Goal: Task Accomplishment & Management: Use online tool/utility

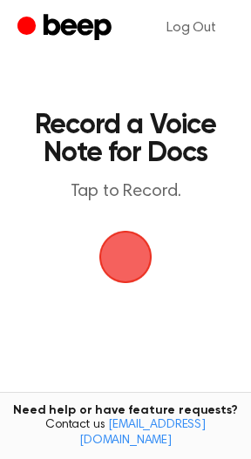
click at [135, 268] on span "button" at bounding box center [125, 256] width 59 height 59
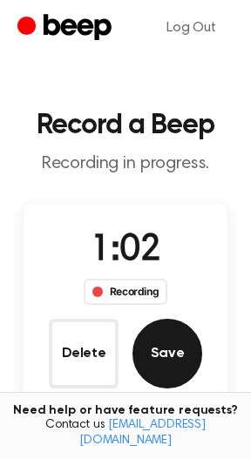
click at [166, 343] on button "Save" at bounding box center [167, 354] width 70 height 70
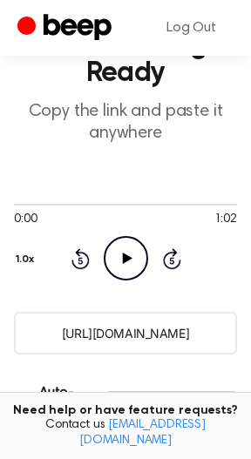
scroll to position [82, 0]
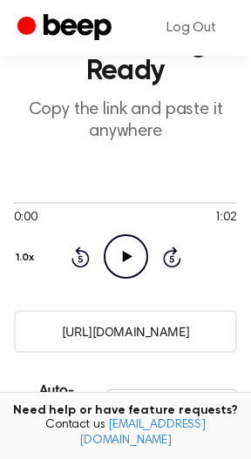
click at [82, 329] on input "https://beep.audio/jbMuKzX" at bounding box center [125, 331] width 223 height 43
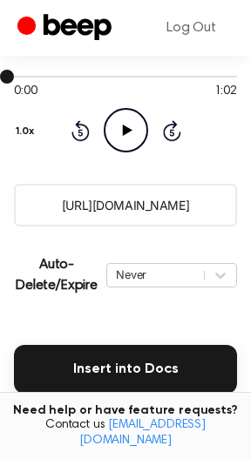
scroll to position [260, 0]
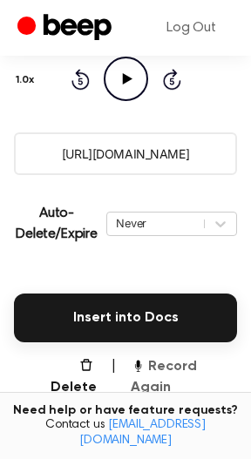
click at [143, 363] on icon "button" at bounding box center [138, 365] width 14 height 14
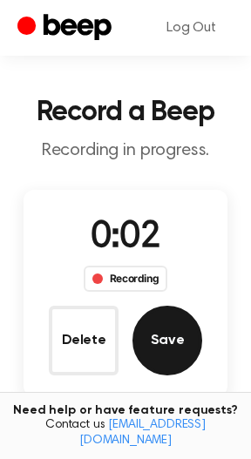
scroll to position [0, 0]
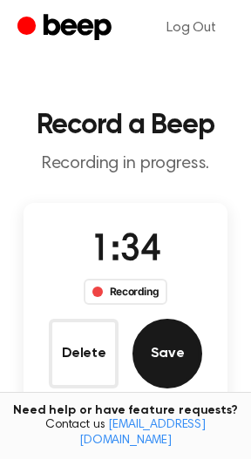
click at [150, 351] on button "Save" at bounding box center [167, 354] width 70 height 70
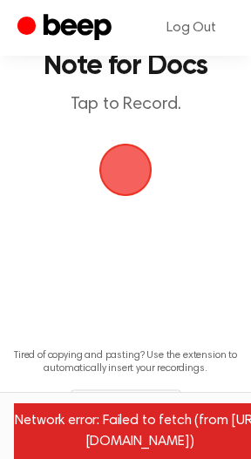
scroll to position [88, 0]
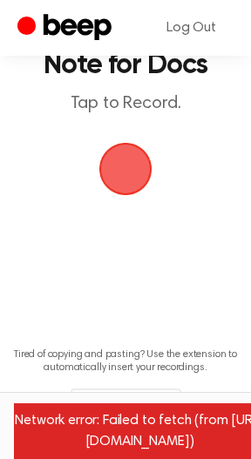
click at [124, 172] on span "button" at bounding box center [125, 168] width 59 height 59
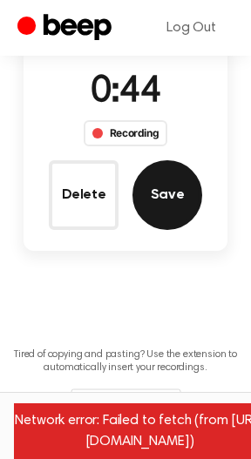
click at [167, 197] on button "Save" at bounding box center [167, 195] width 70 height 70
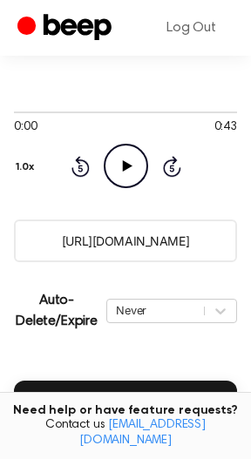
scroll to position [157, 0]
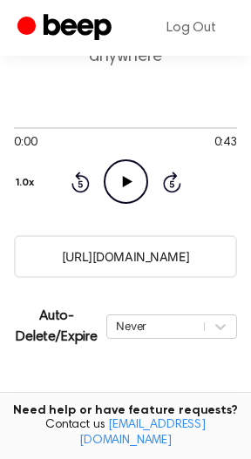
click at [129, 257] on input "https://beep.audio/6PmdeCq" at bounding box center [125, 256] width 223 height 43
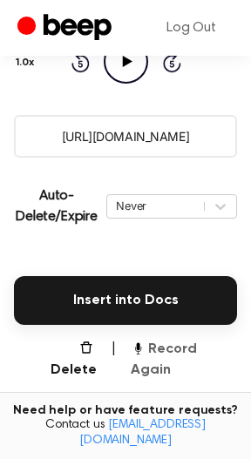
click at [193, 349] on button "Record Again" at bounding box center [184, 360] width 106 height 42
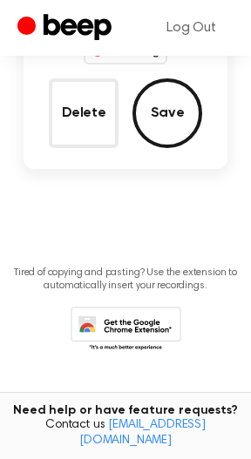
scroll to position [50, 0]
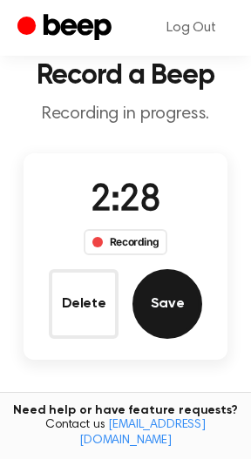
click at [150, 322] on button "Save" at bounding box center [167, 304] width 70 height 70
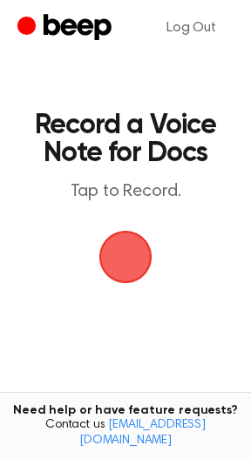
click at [108, 269] on span "button" at bounding box center [126, 257] width 70 height 70
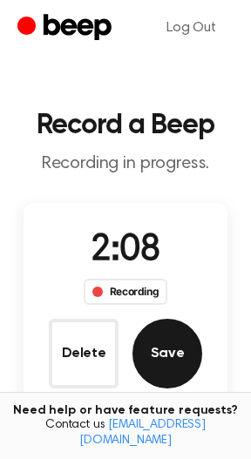
click at [174, 364] on button "Save" at bounding box center [167, 354] width 70 height 70
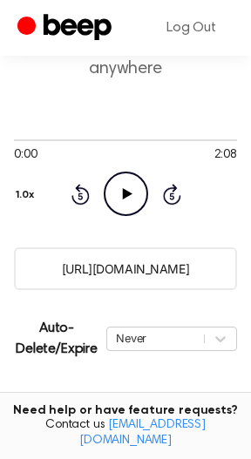
scroll to position [180, 0]
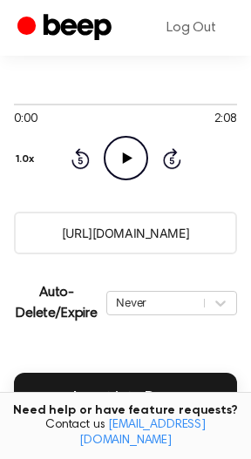
click at [82, 238] on input "https://beep.audio/VolVGJW" at bounding box center [125, 233] width 223 height 43
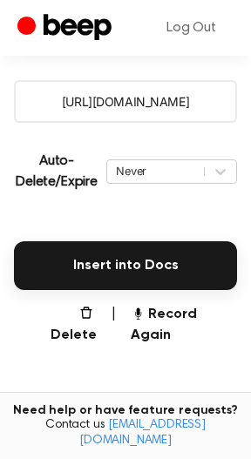
scroll to position [459, 0]
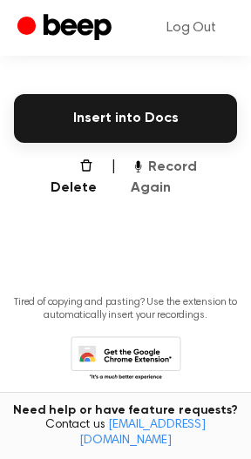
click at [180, 168] on button "Record Again" at bounding box center [184, 178] width 106 height 42
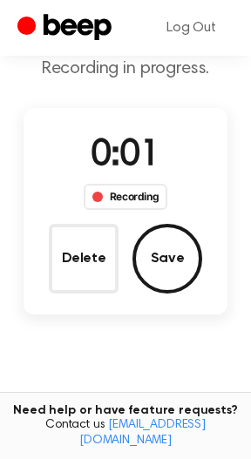
scroll to position [91, 0]
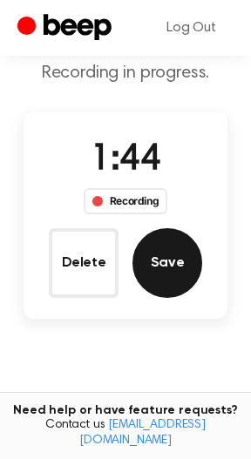
click at [166, 282] on button "Save" at bounding box center [167, 263] width 70 height 70
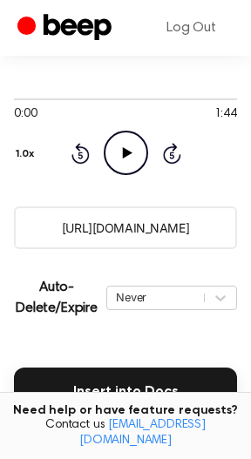
scroll to position [190, 0]
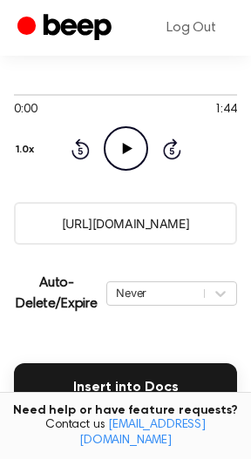
click at [85, 232] on input "https://beep.audio/wNqkaNn" at bounding box center [125, 223] width 223 height 43
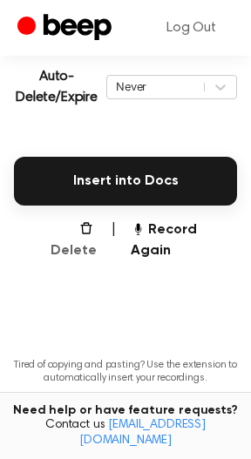
scroll to position [404, 0]
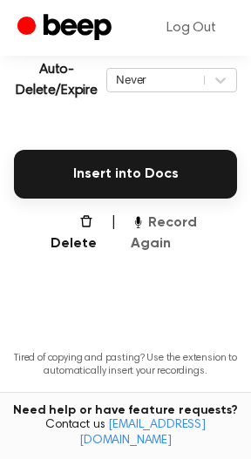
click at [175, 222] on button "Record Again" at bounding box center [184, 234] width 106 height 42
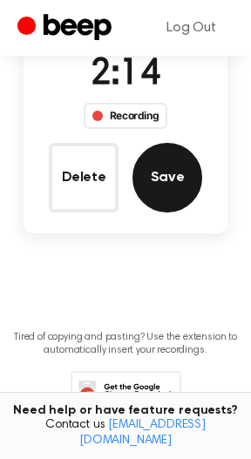
click at [168, 183] on button "Save" at bounding box center [167, 178] width 70 height 70
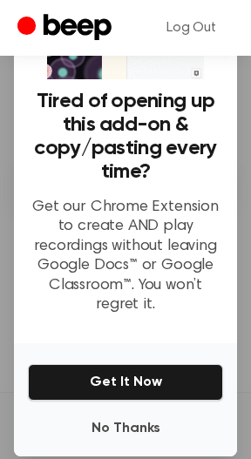
scroll to position [154, 0]
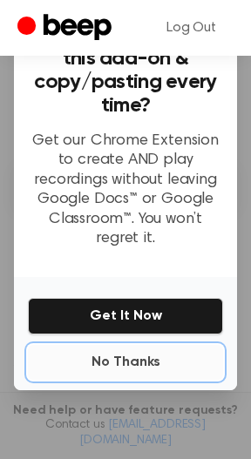
click at [111, 357] on button "No Thanks" at bounding box center [125, 362] width 195 height 35
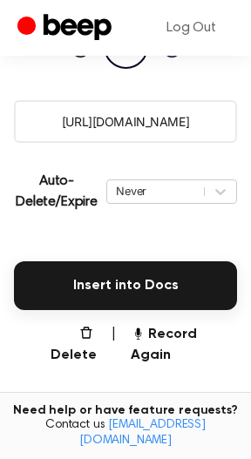
scroll to position [283, 0]
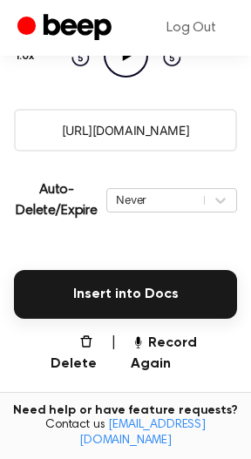
click at [114, 119] on input "https://beep.audio/Usg2wnG" at bounding box center [125, 130] width 223 height 43
